Goal: Task Accomplishment & Management: Complete application form

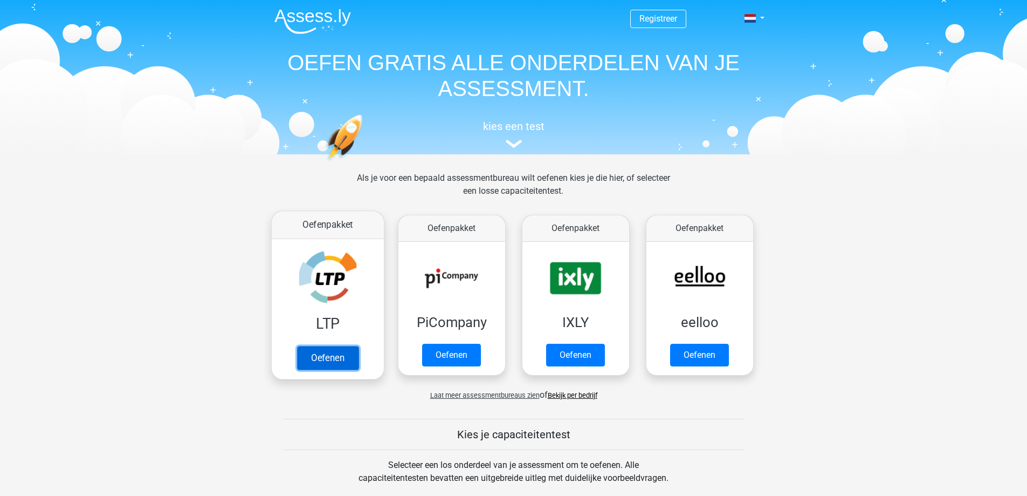
click at [335, 356] on link "Oefenen" at bounding box center [327, 358] width 61 height 24
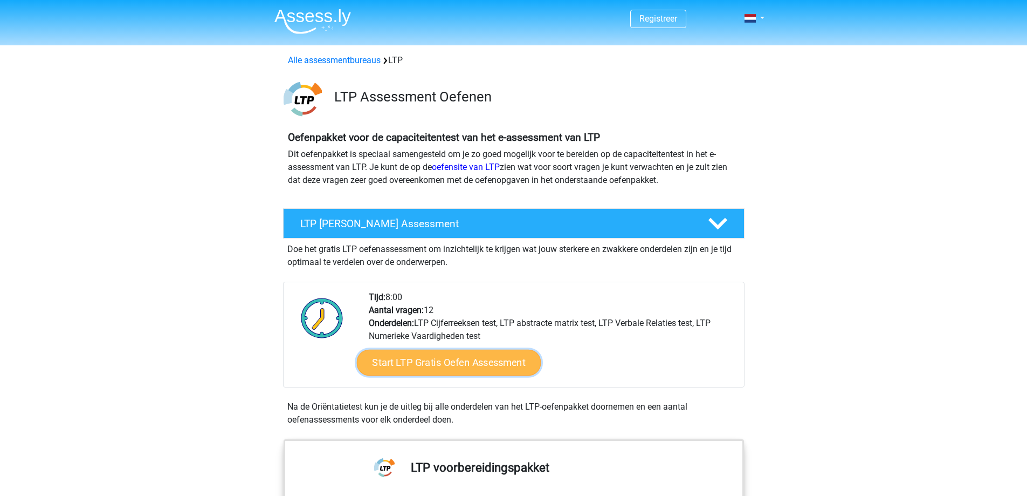
click at [425, 360] on link "Start LTP Gratis Oefen Assessment" at bounding box center [448, 362] width 184 height 26
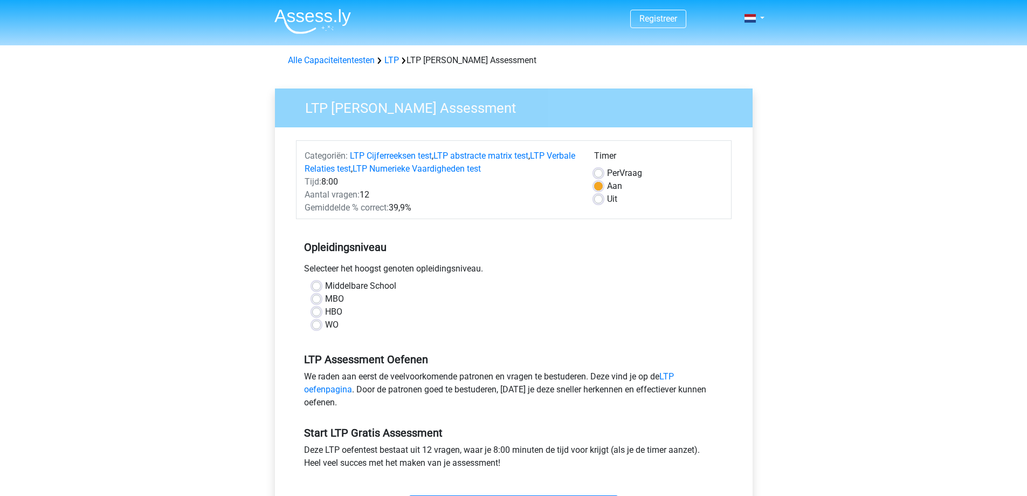
click at [325, 299] on label "MBO" at bounding box center [334, 298] width 19 height 13
click at [316, 299] on input "MBO" at bounding box center [316, 297] width 9 height 11
radio input "true"
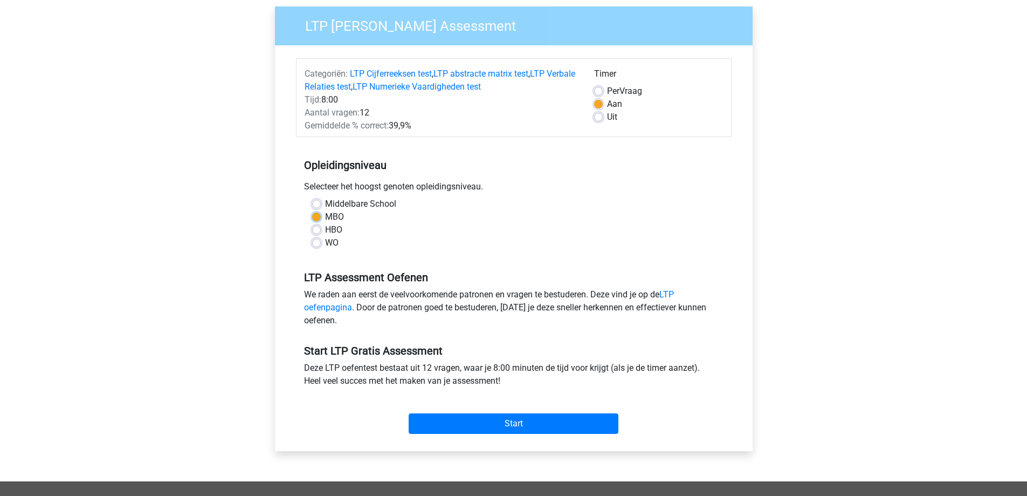
scroll to position [162, 0]
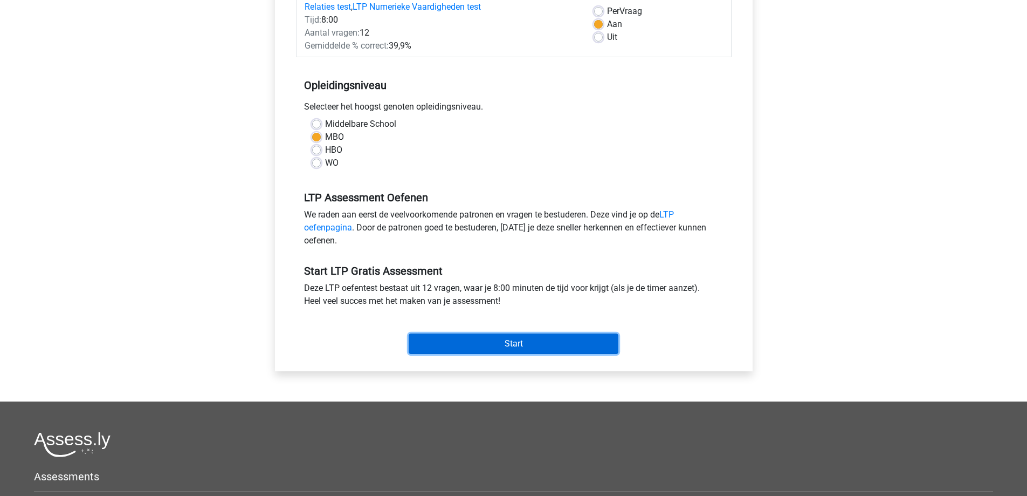
click at [491, 347] on input "Start" at bounding box center [514, 343] width 210 height 20
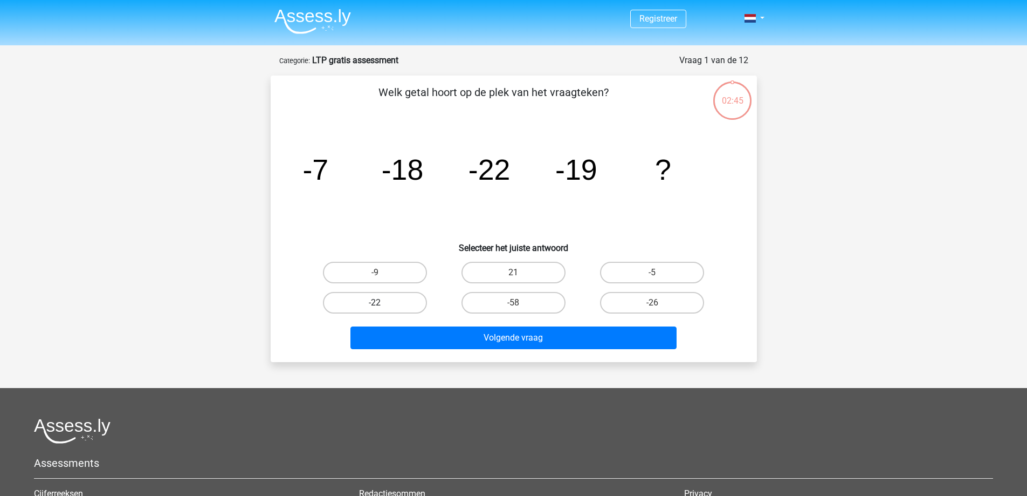
click at [397, 304] on label "-22" at bounding box center [375, 303] width 104 height 22
click at [382, 304] on input "-22" at bounding box center [378, 306] width 7 height 7
radio input "true"
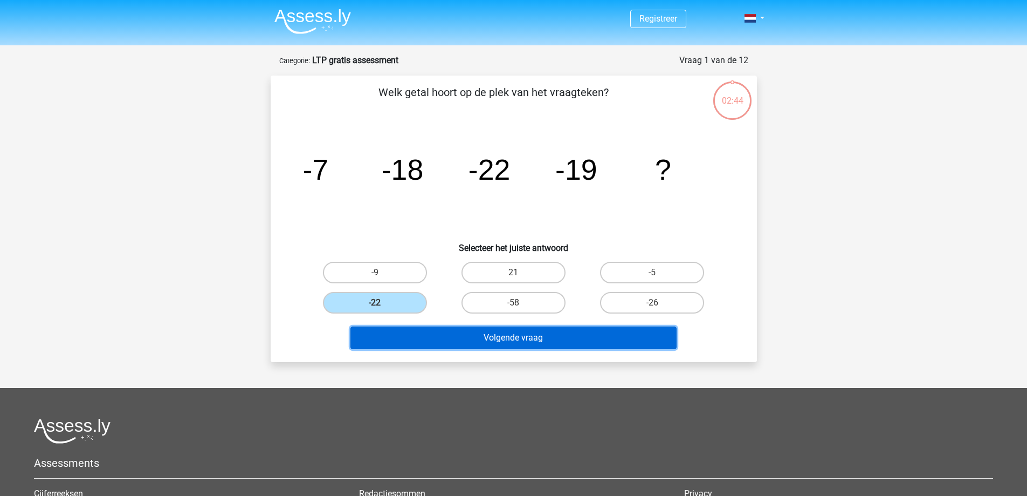
click at [464, 334] on button "Volgende vraag" at bounding box center [514, 337] width 326 height 23
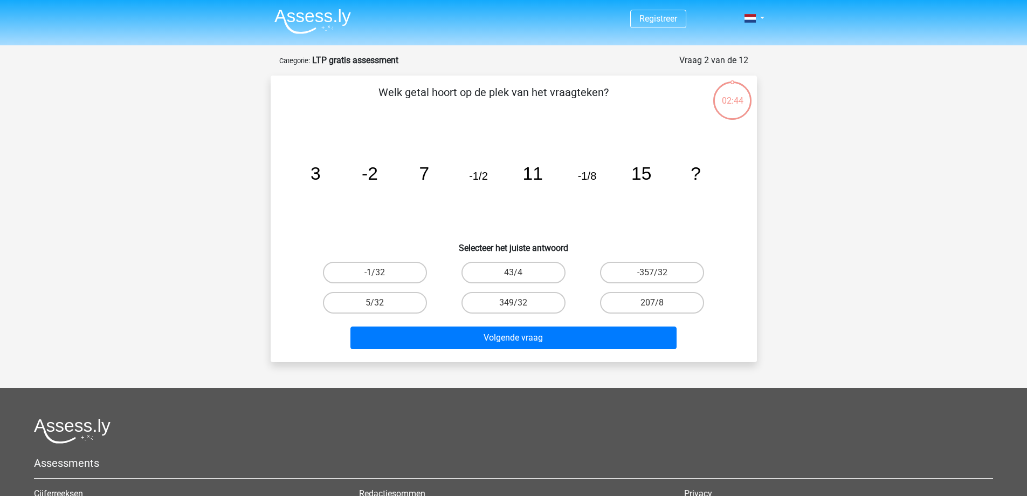
scroll to position [54, 0]
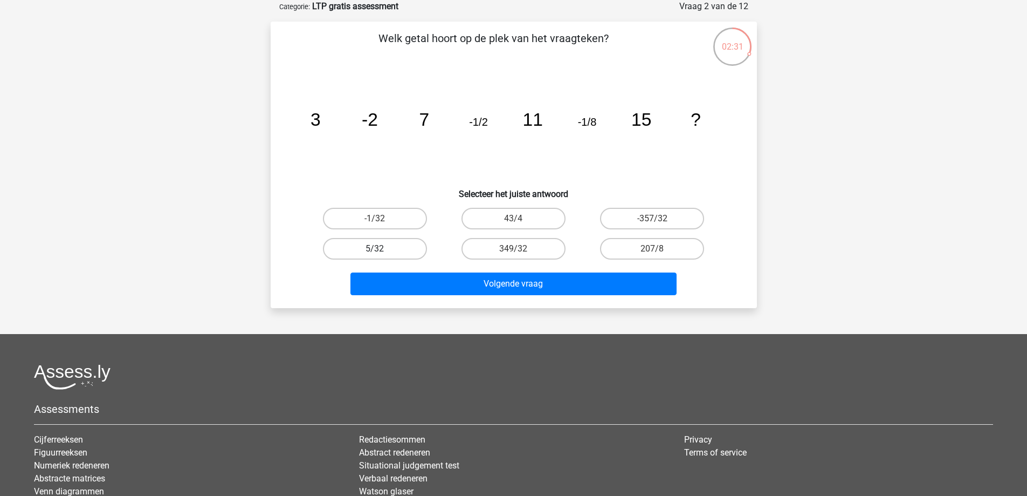
click at [398, 251] on label "5/32" at bounding box center [375, 249] width 104 height 22
click at [382, 251] on input "5/32" at bounding box center [378, 252] width 7 height 7
radio input "true"
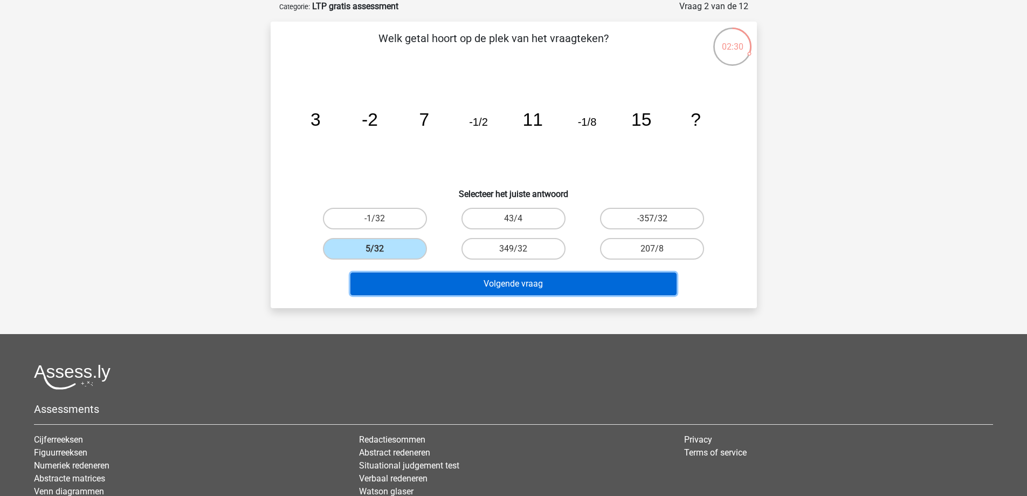
click at [462, 282] on button "Volgende vraag" at bounding box center [514, 283] width 326 height 23
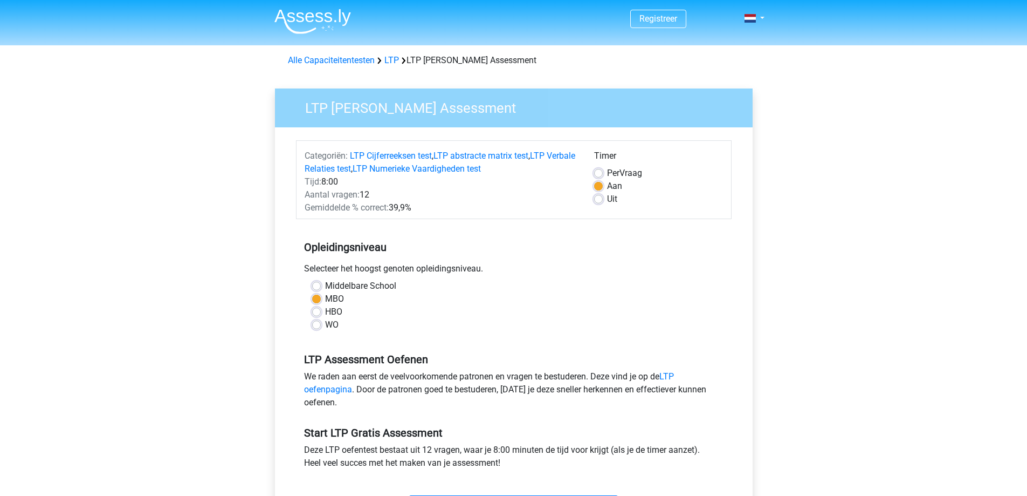
scroll to position [162, 0]
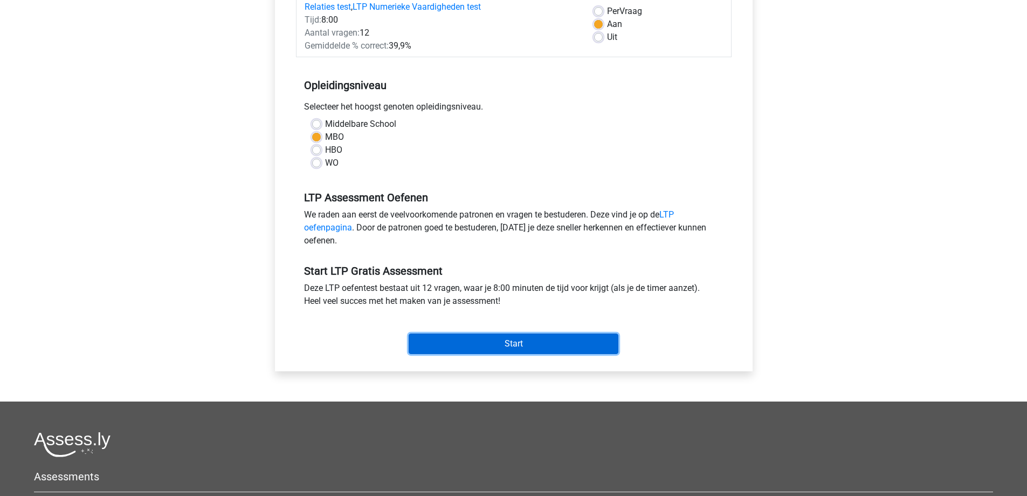
click at [475, 351] on input "Start" at bounding box center [514, 343] width 210 height 20
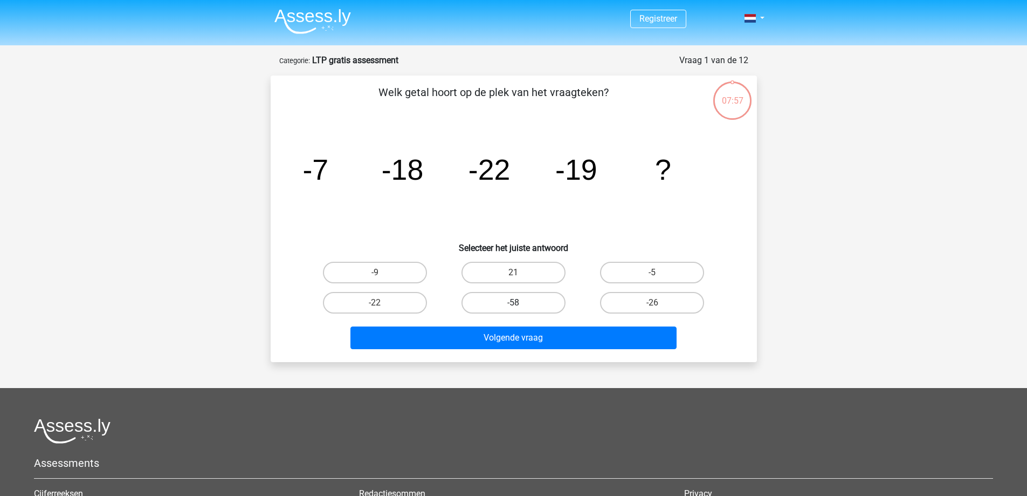
click at [497, 300] on label "-58" at bounding box center [514, 303] width 104 height 22
click at [513, 303] on input "-58" at bounding box center [516, 306] width 7 height 7
radio input "true"
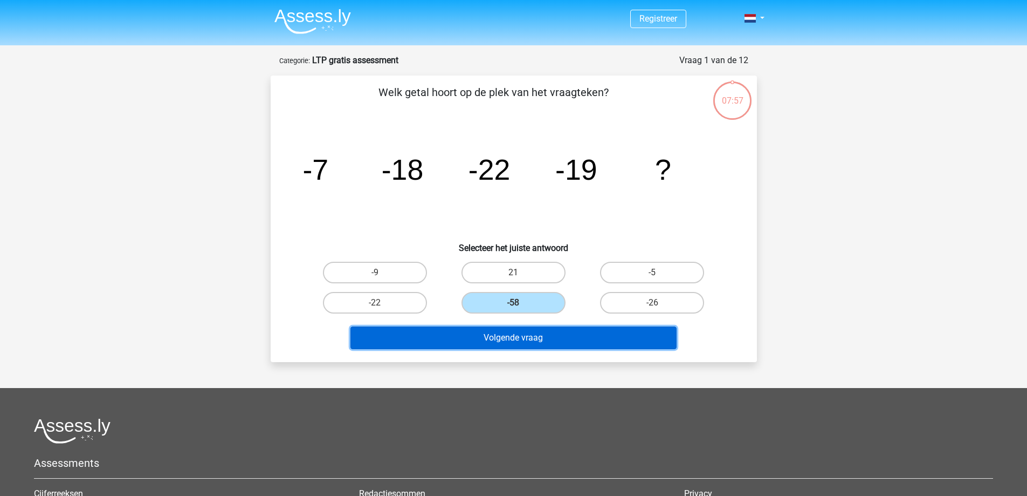
click at [494, 340] on button "Volgende vraag" at bounding box center [514, 337] width 326 height 23
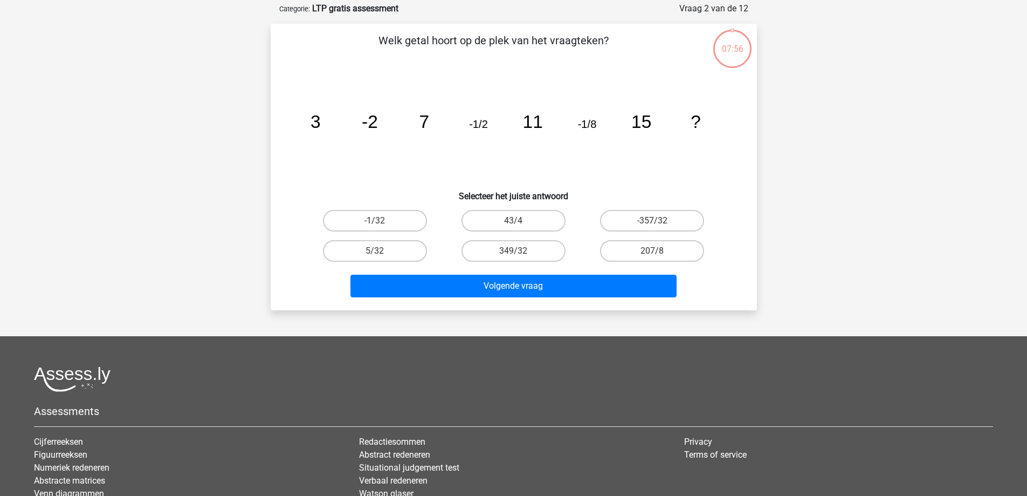
scroll to position [54, 0]
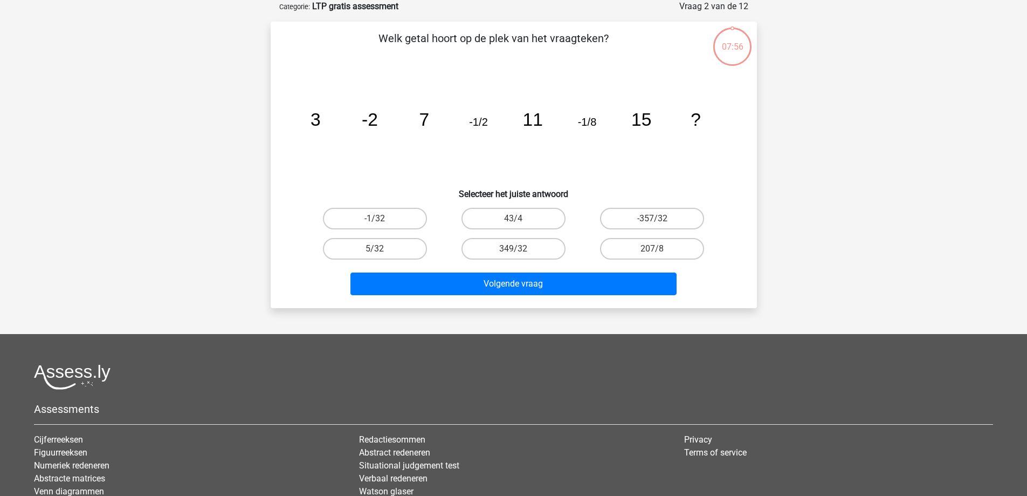
click at [516, 249] on input "349/32" at bounding box center [516, 252] width 7 height 7
radio input "true"
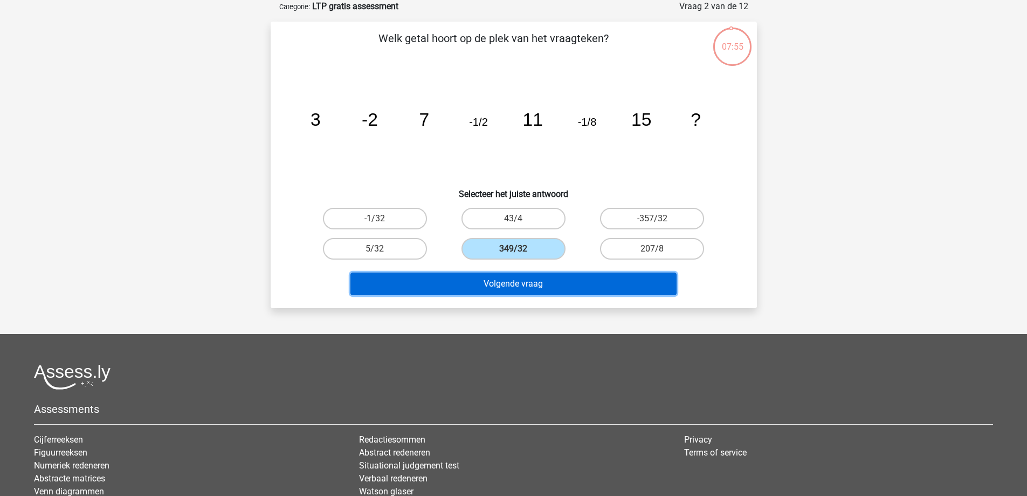
click at [521, 280] on button "Volgende vraag" at bounding box center [514, 283] width 326 height 23
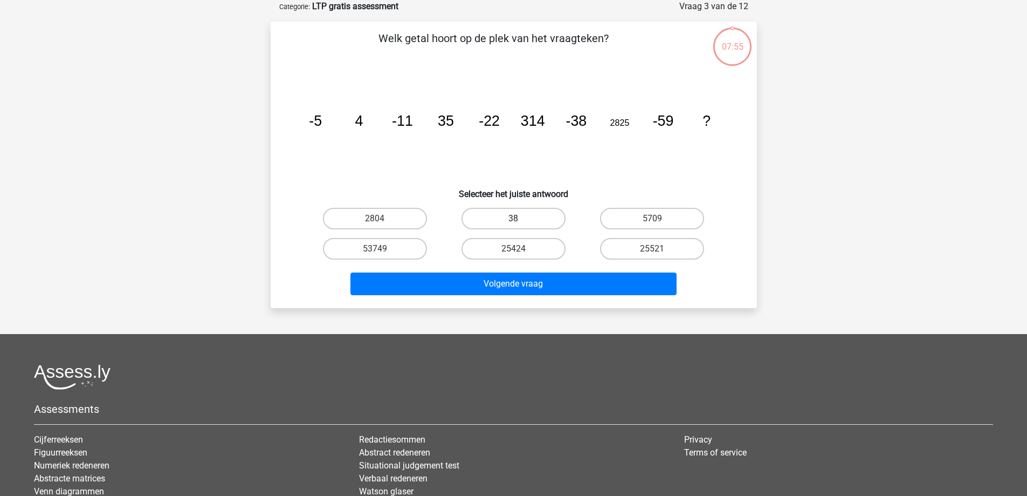
click at [526, 216] on label "38" at bounding box center [514, 219] width 104 height 22
click at [520, 218] on input "38" at bounding box center [516, 221] width 7 height 7
radio input "true"
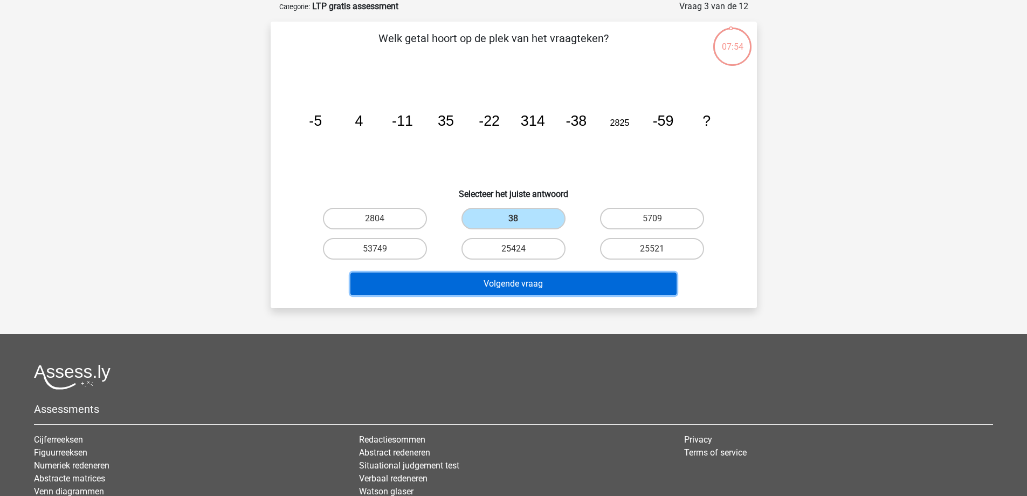
click at [517, 280] on button "Volgende vraag" at bounding box center [514, 283] width 326 height 23
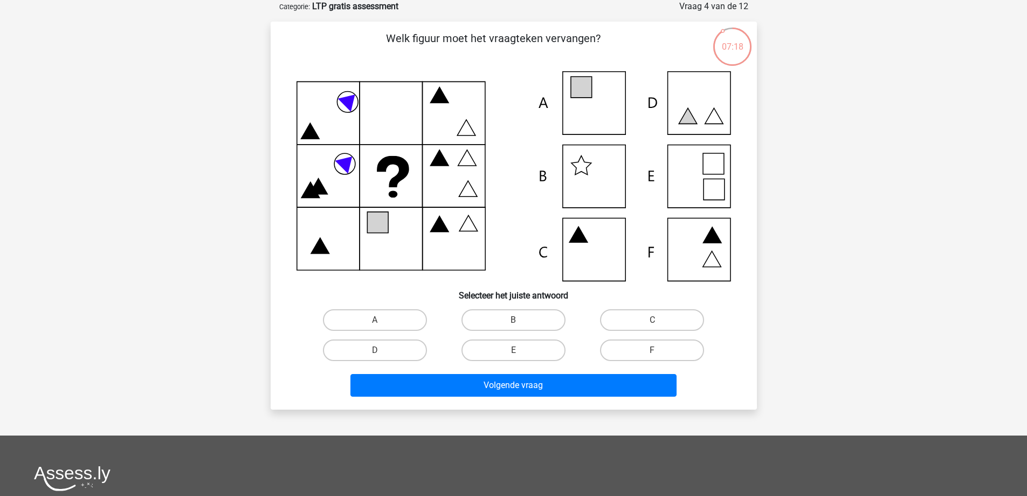
click at [706, 176] on icon at bounding box center [514, 176] width 435 height 210
click at [492, 348] on label "E" at bounding box center [514, 350] width 104 height 22
click at [513, 350] on input "E" at bounding box center [516, 353] width 7 height 7
radio input "true"
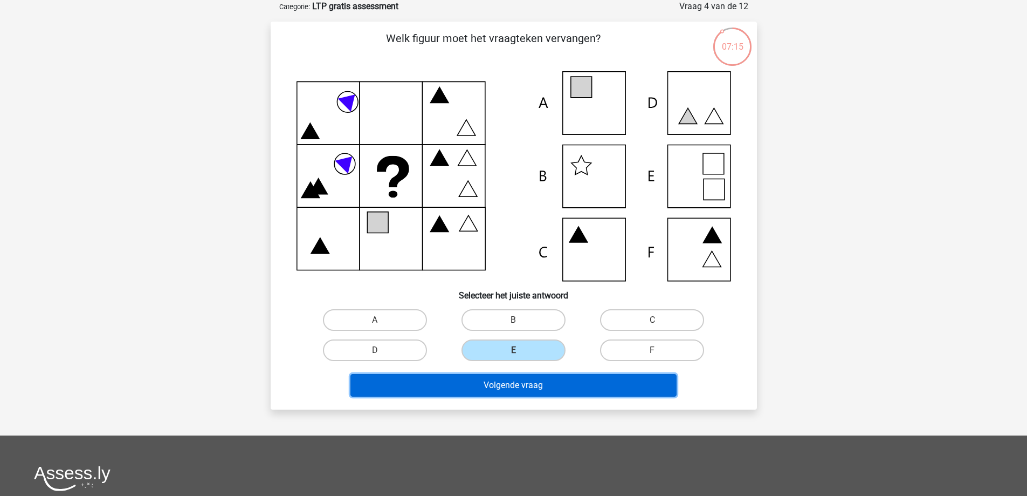
click at [502, 389] on button "Volgende vraag" at bounding box center [514, 385] width 326 height 23
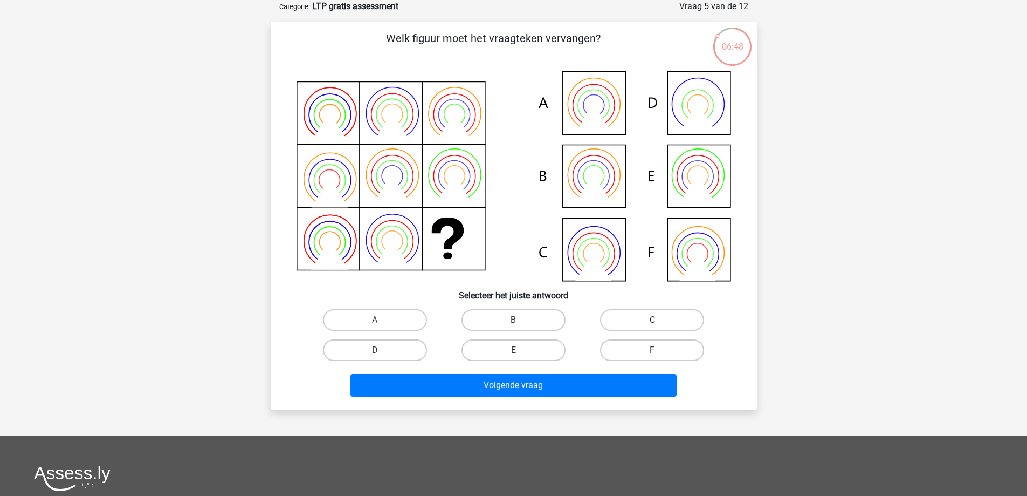
click at [634, 316] on label "C" at bounding box center [652, 320] width 104 height 22
click at [653, 320] on input "C" at bounding box center [656, 323] width 7 height 7
radio input "true"
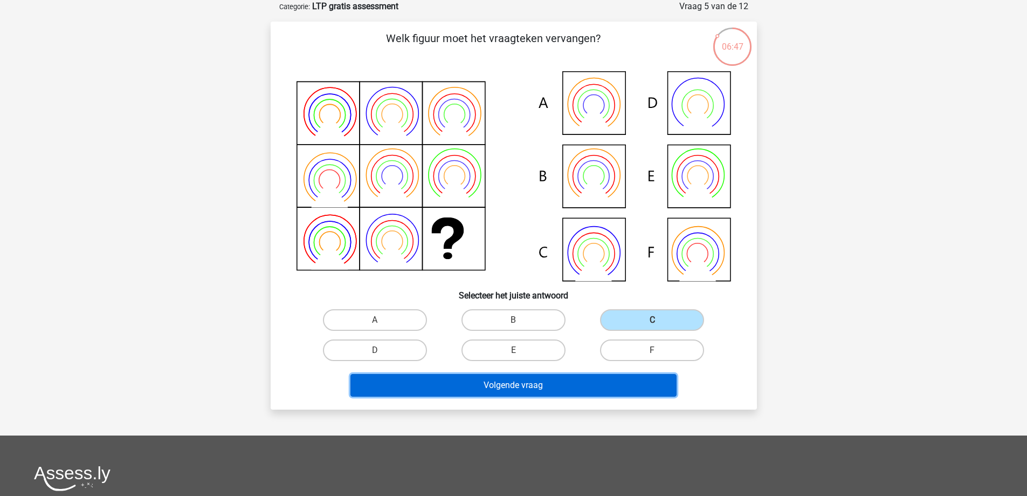
click at [537, 389] on button "Volgende vraag" at bounding box center [514, 385] width 326 height 23
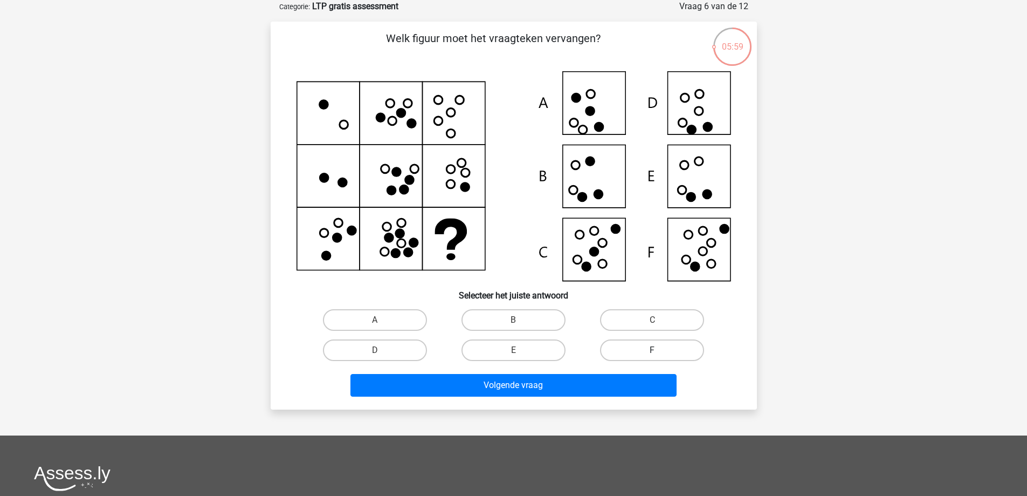
click at [656, 346] on label "F" at bounding box center [652, 350] width 104 height 22
click at [656, 350] on input "F" at bounding box center [656, 353] width 7 height 7
radio input "true"
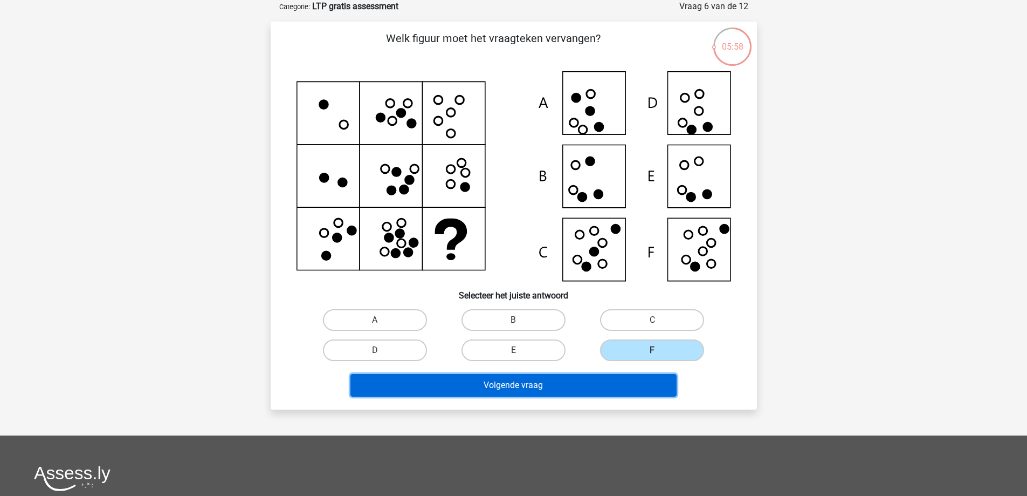
click at [560, 382] on button "Volgende vraag" at bounding box center [514, 385] width 326 height 23
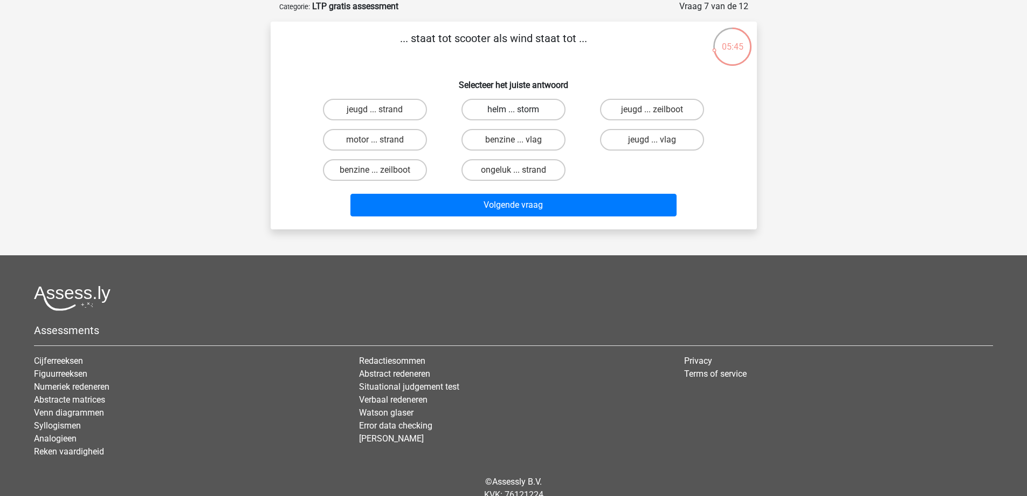
click at [524, 109] on label "helm ... storm" at bounding box center [514, 110] width 104 height 22
click at [520, 109] on input "helm ... storm" at bounding box center [516, 112] width 7 height 7
radio input "true"
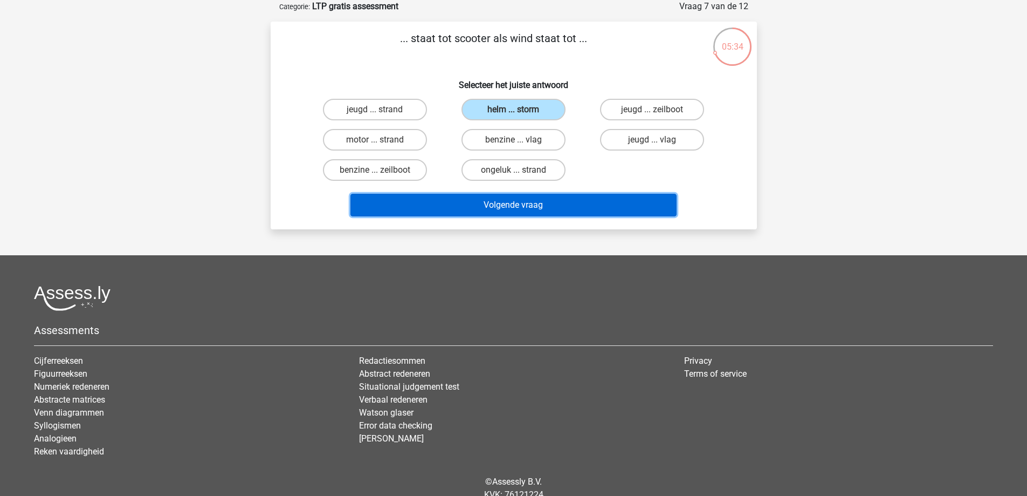
click at [520, 206] on button "Volgende vraag" at bounding box center [514, 205] width 326 height 23
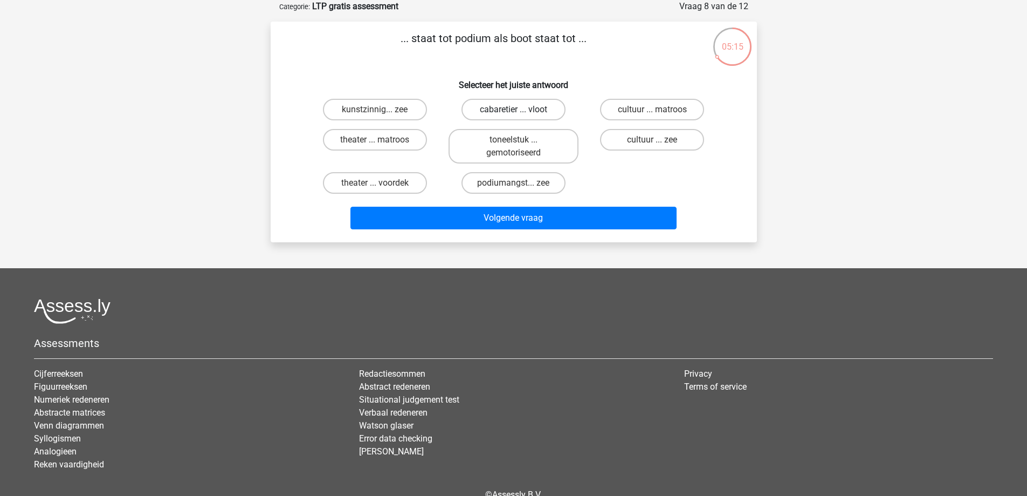
click at [504, 108] on label "cabaretier ... vloot" at bounding box center [514, 110] width 104 height 22
click at [513, 109] on input "cabaretier ... vloot" at bounding box center [516, 112] width 7 height 7
radio input "true"
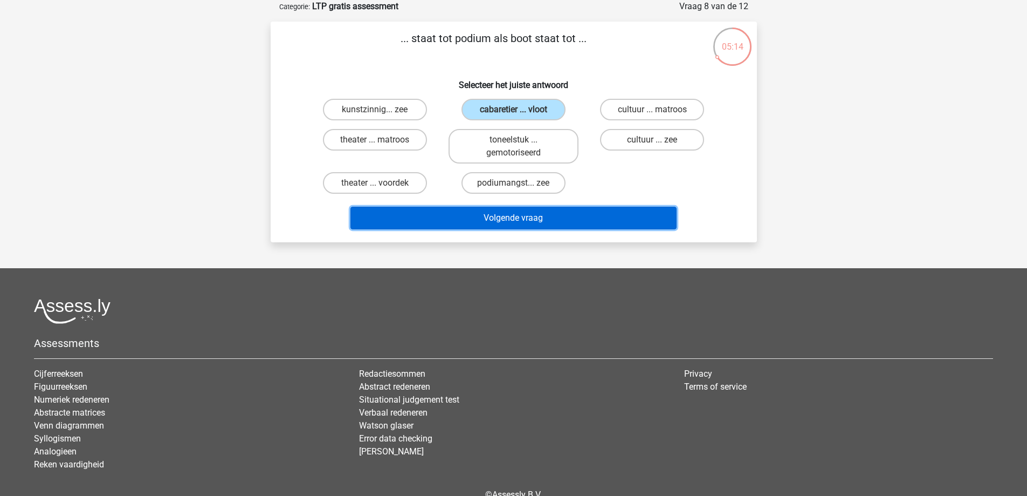
click at [527, 218] on button "Volgende vraag" at bounding box center [514, 218] width 326 height 23
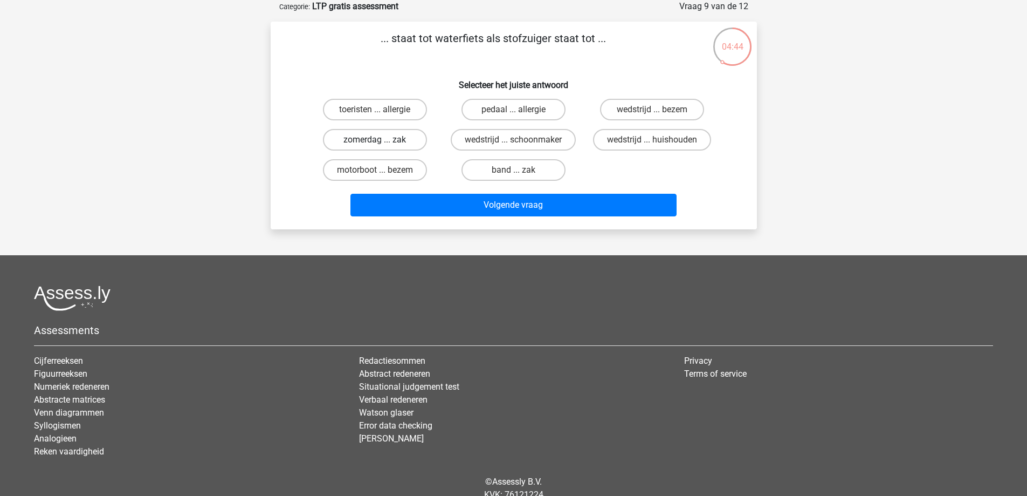
click at [396, 140] on label "zomerdag ... zak" at bounding box center [375, 140] width 104 height 22
click at [382, 140] on input "zomerdag ... zak" at bounding box center [378, 143] width 7 height 7
radio input "true"
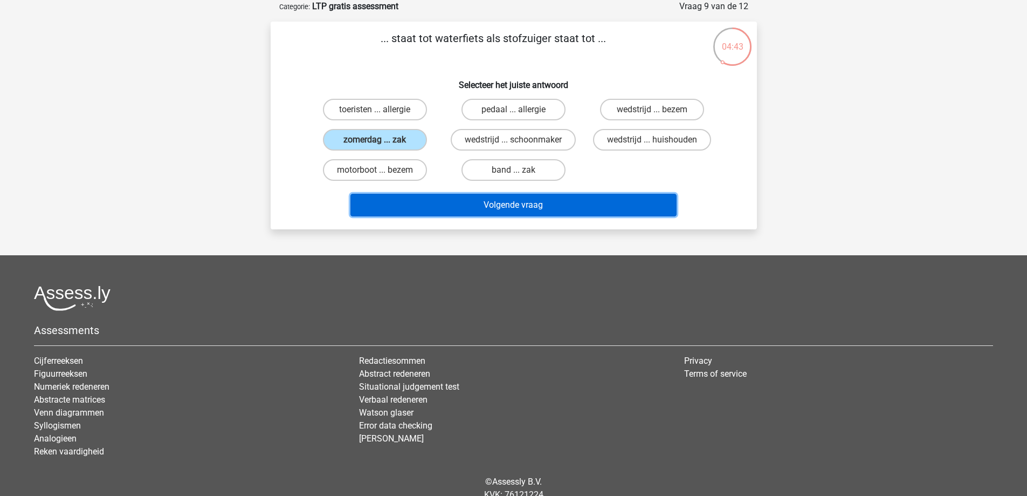
click at [489, 203] on button "Volgende vraag" at bounding box center [514, 205] width 326 height 23
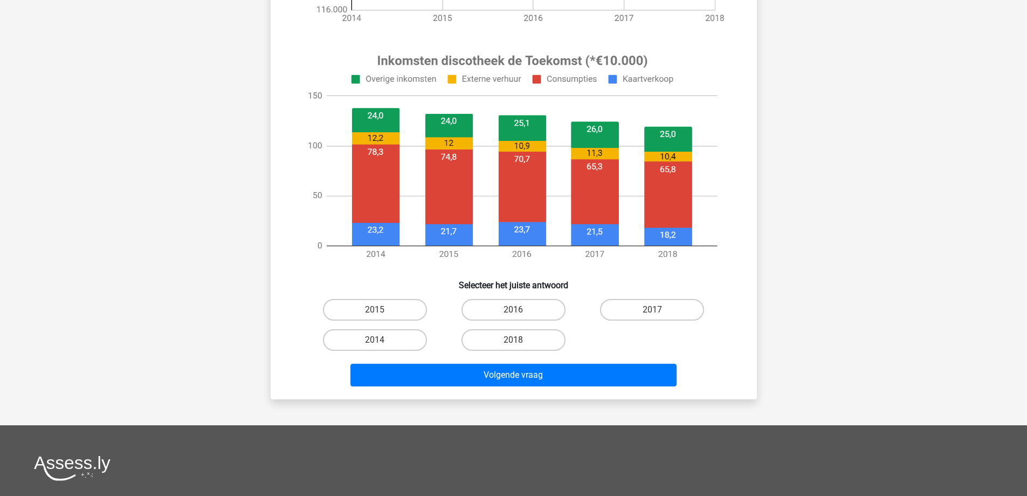
scroll to position [378, 0]
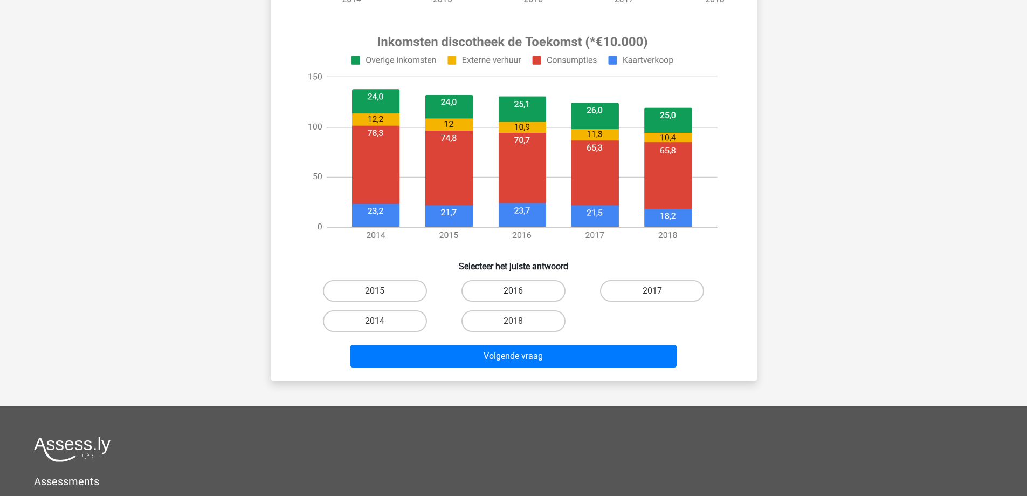
click at [512, 296] on label "2016" at bounding box center [514, 291] width 104 height 22
click at [513, 296] on input "2016" at bounding box center [516, 294] width 7 height 7
radio input "true"
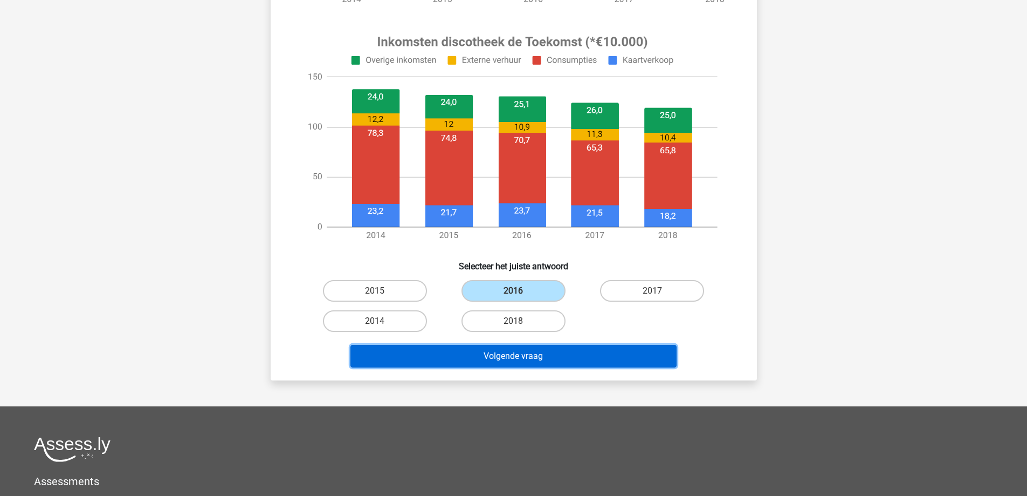
click at [499, 355] on button "Volgende vraag" at bounding box center [514, 356] width 326 height 23
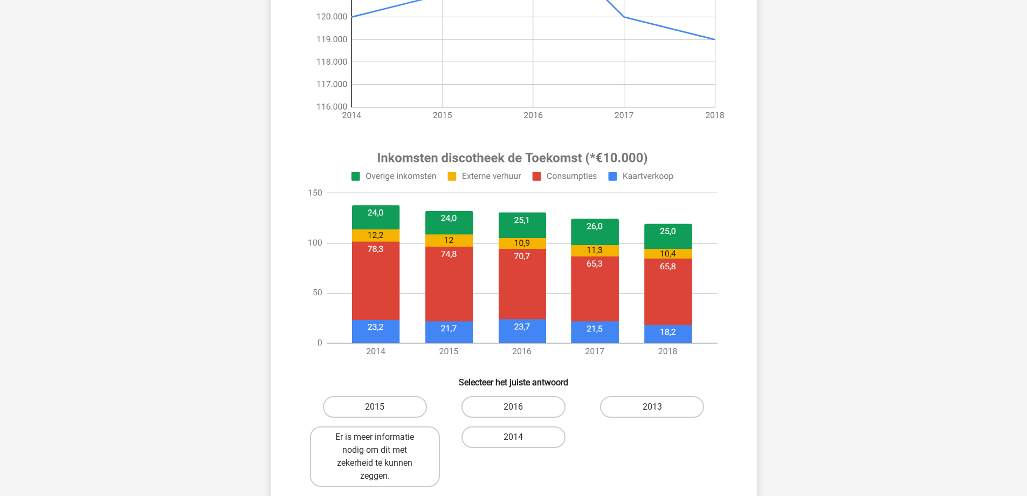
scroll to position [270, 0]
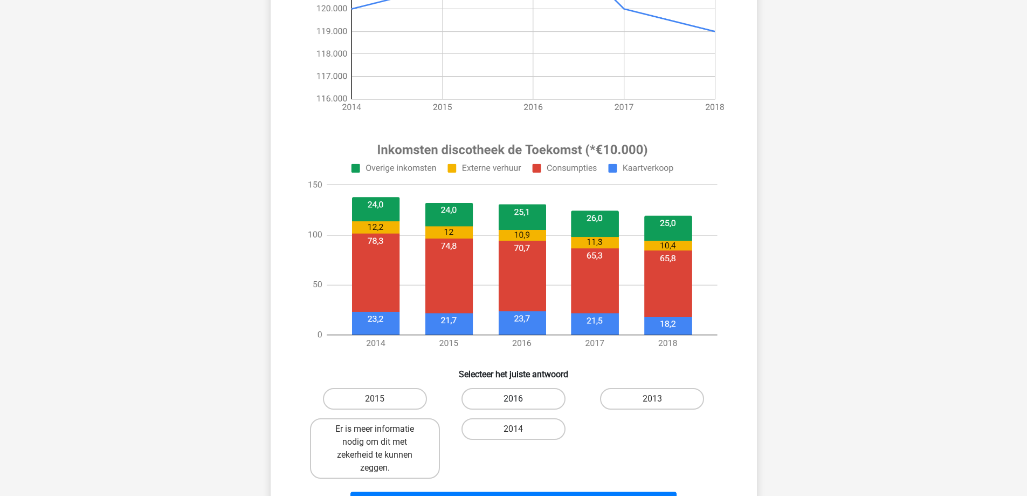
click at [517, 397] on label "2016" at bounding box center [514, 399] width 104 height 22
click at [517, 399] on input "2016" at bounding box center [516, 402] width 7 height 7
radio input "true"
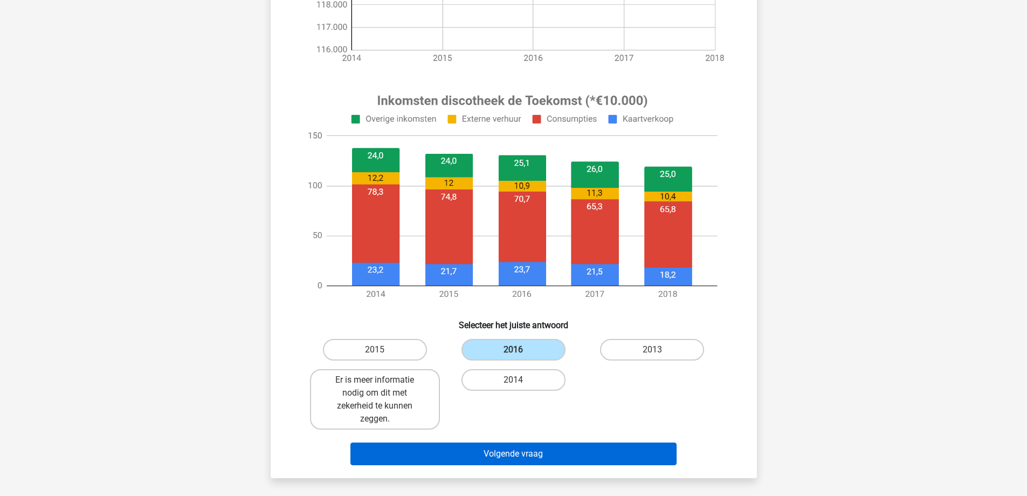
scroll to position [431, 0]
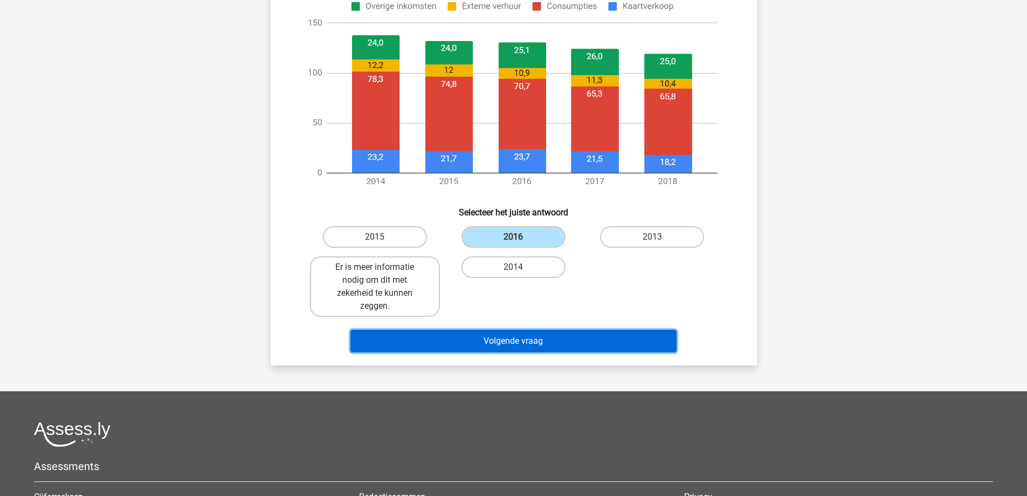
click at [511, 345] on button "Volgende vraag" at bounding box center [514, 341] width 326 height 23
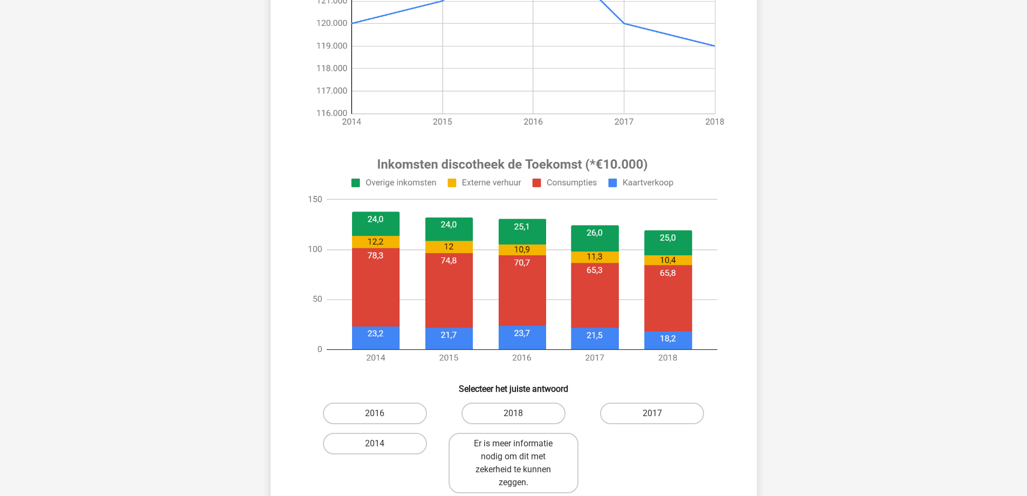
scroll to position [270, 0]
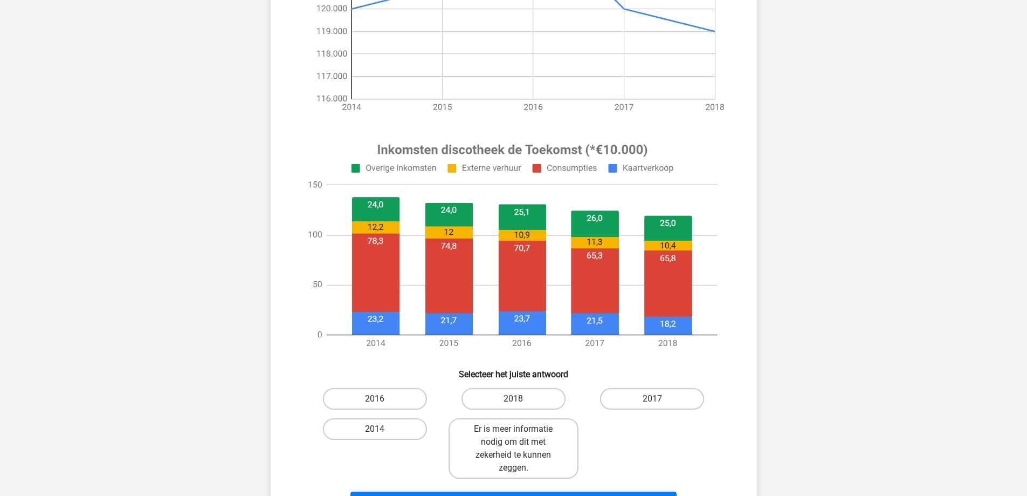
click at [382, 297] on image at bounding box center [513, 245] width 432 height 225
click at [465, 303] on image at bounding box center [513, 245] width 432 height 225
drag, startPoint x: 522, startPoint y: 307, endPoint x: 423, endPoint y: 367, distance: 115.4
click at [499, 320] on image at bounding box center [513, 245] width 432 height 225
click at [397, 429] on label "2014" at bounding box center [375, 429] width 104 height 22
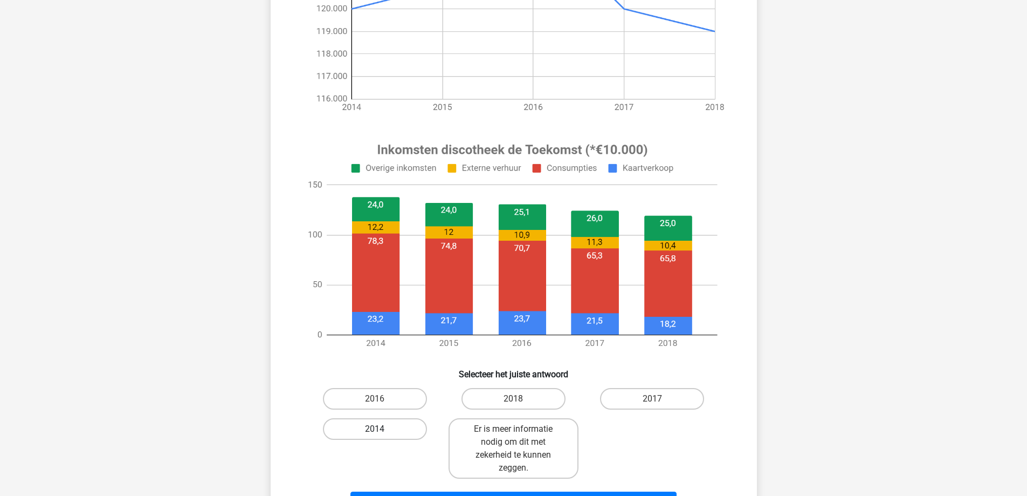
click at [382, 429] on input "2014" at bounding box center [378, 432] width 7 height 7
radio input "true"
click at [560, 494] on button "Resultaten" at bounding box center [514, 502] width 326 height 23
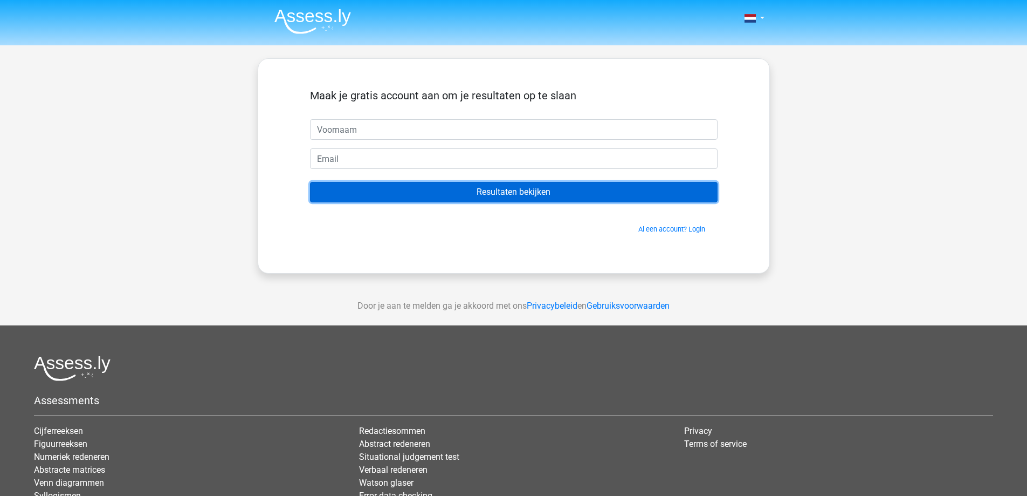
click at [479, 191] on input "Resultaten bekijken" at bounding box center [514, 192] width 408 height 20
